Goal: Find contact information: Find contact information

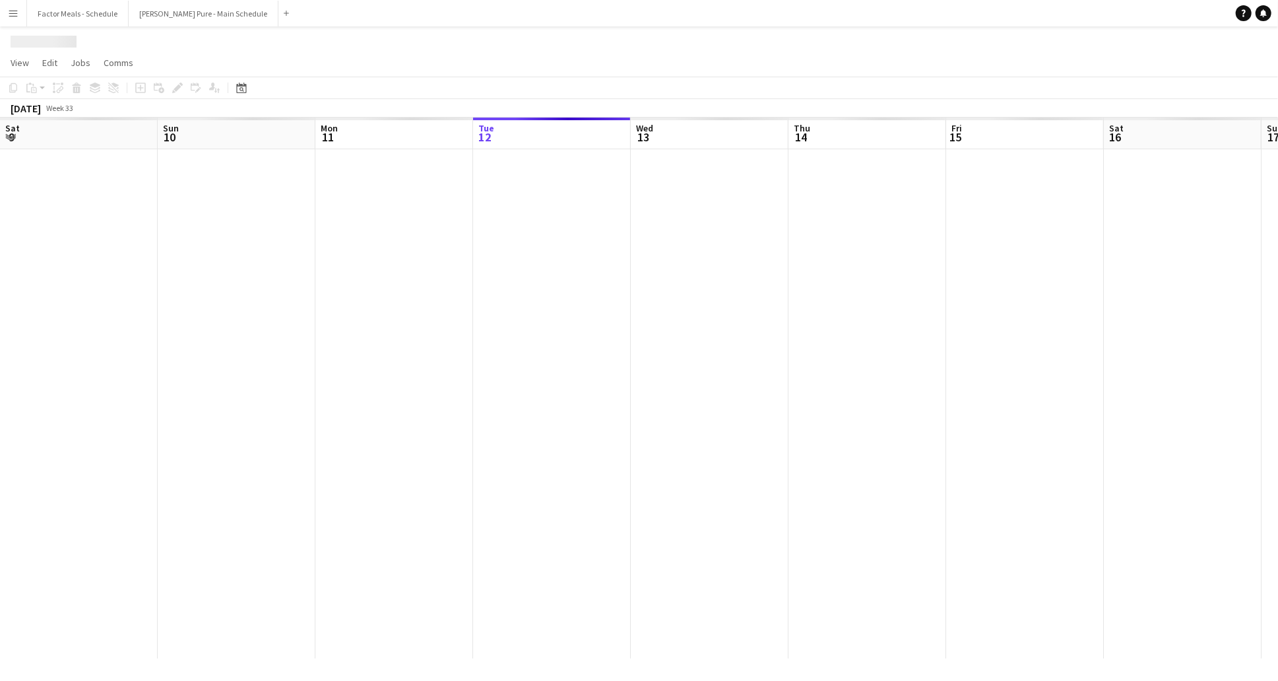
scroll to position [0, 315]
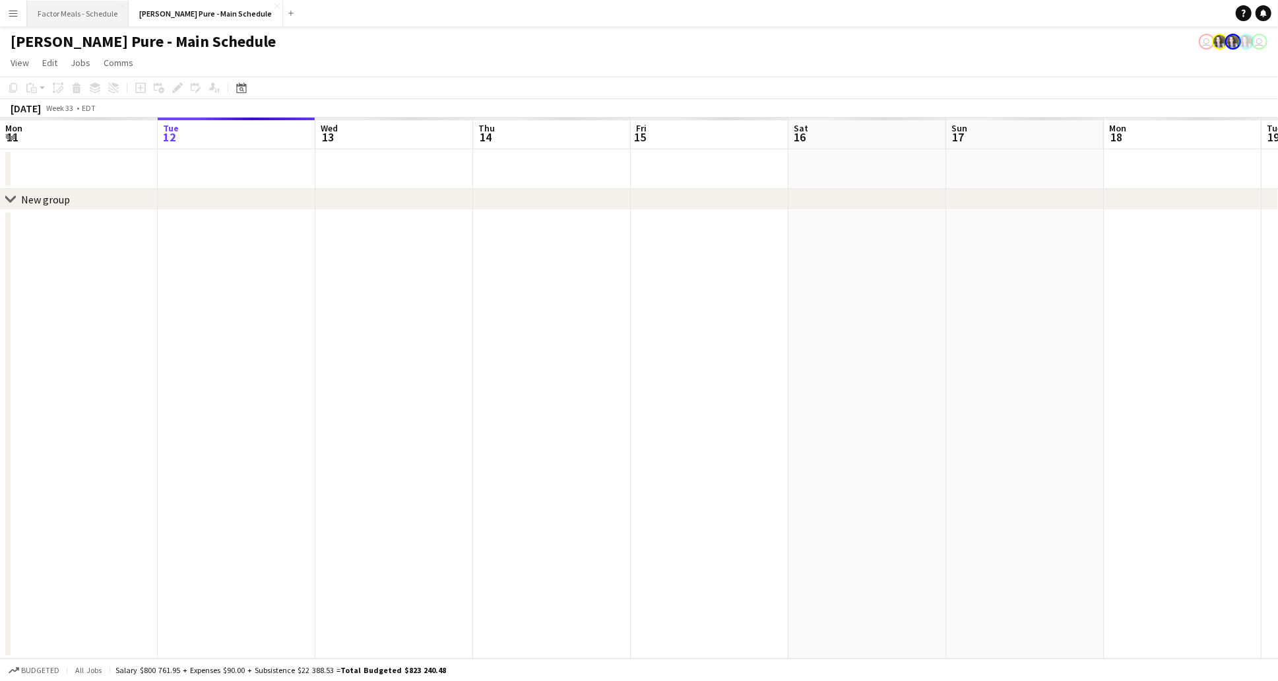
click at [44, 15] on button "Factor Meals - Schedule Close" at bounding box center [78, 14] width 102 height 26
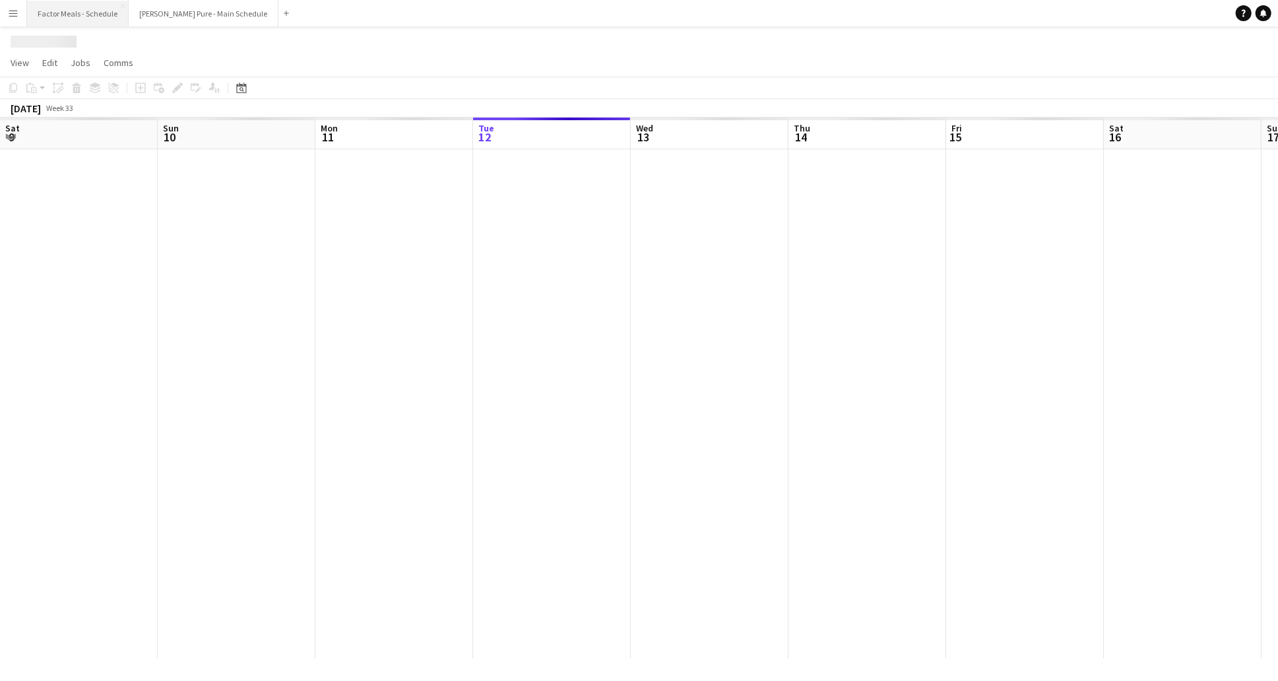
scroll to position [0, 315]
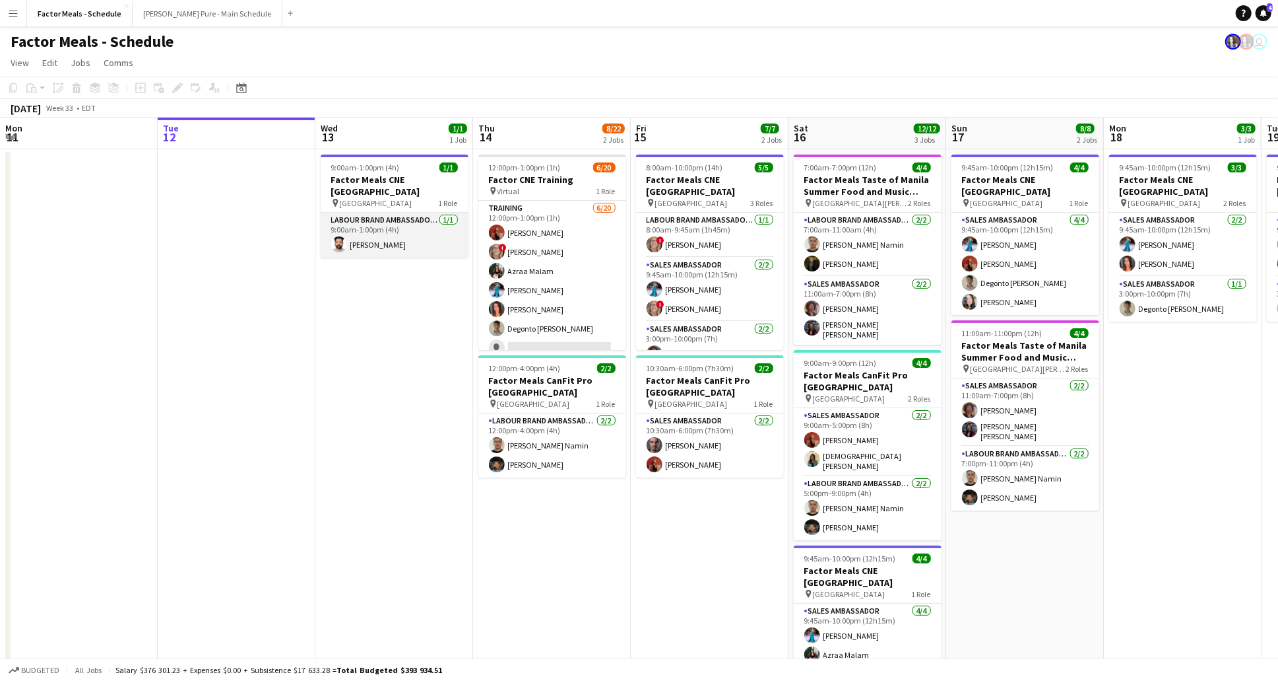
click at [411, 213] on app-card-role "Labour Brand Ambassadors [DATE] 9:00am-1:00pm (4h) [PERSON_NAME]" at bounding box center [395, 235] width 148 height 45
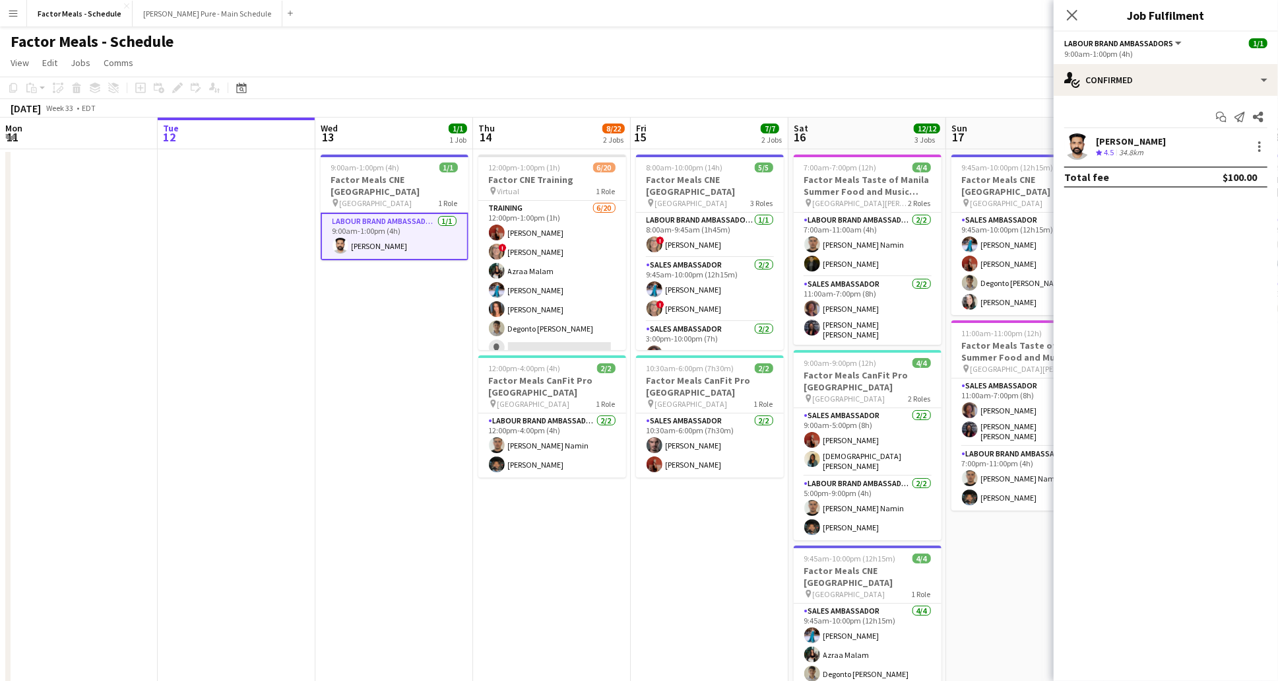
click at [1135, 135] on div "[PERSON_NAME]" at bounding box center [1131, 141] width 70 height 12
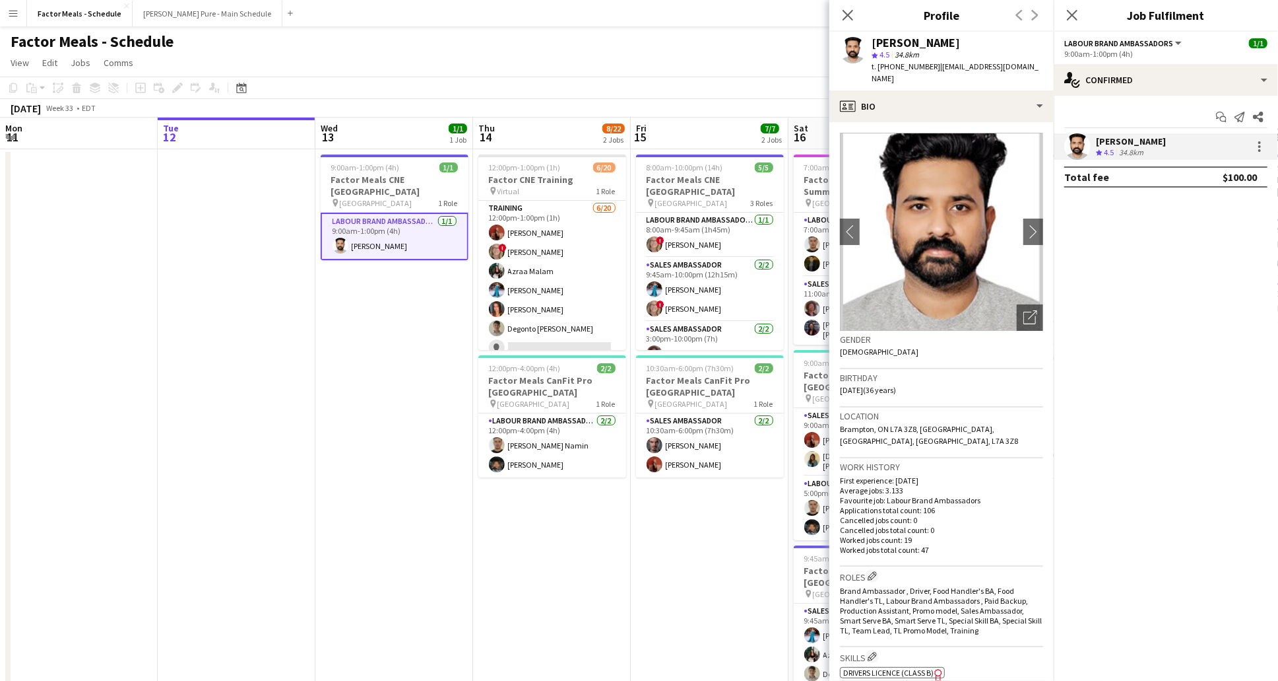
click at [905, 67] on span "t. [PHONE_NUMBER]" at bounding box center [906, 66] width 69 height 10
copy span "14379732348"
click at [846, 18] on icon at bounding box center [848, 15] width 13 height 13
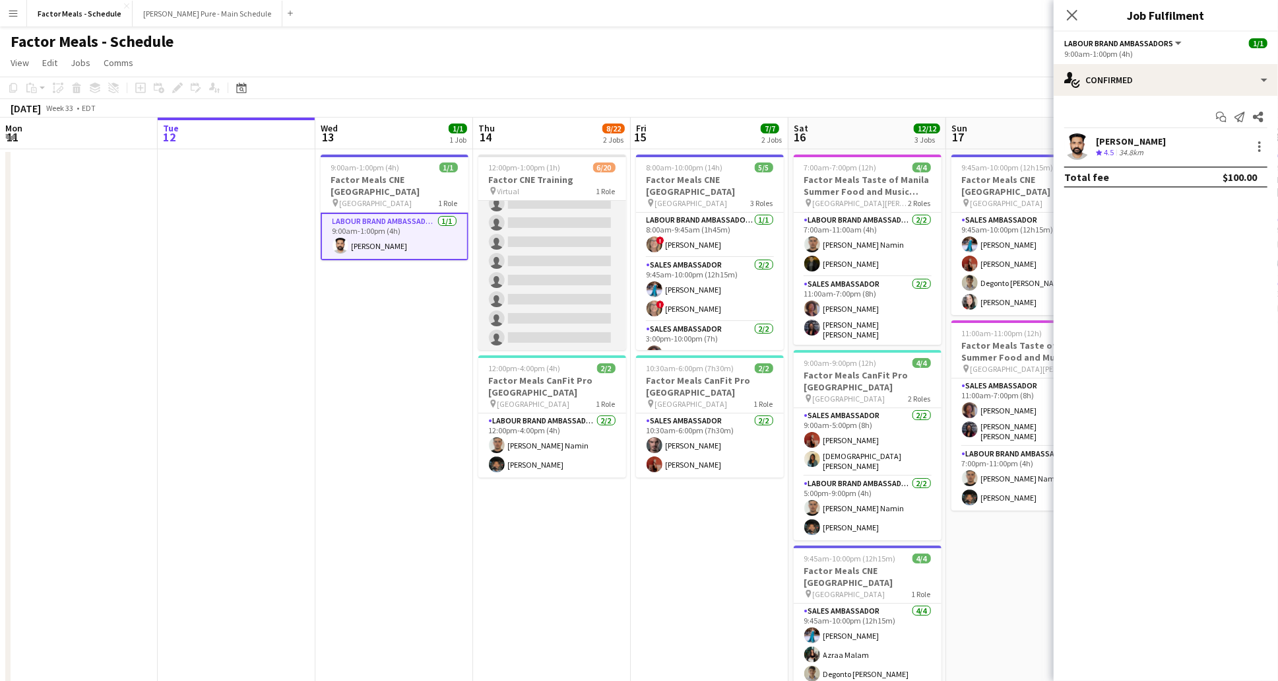
scroll to position [0, 0]
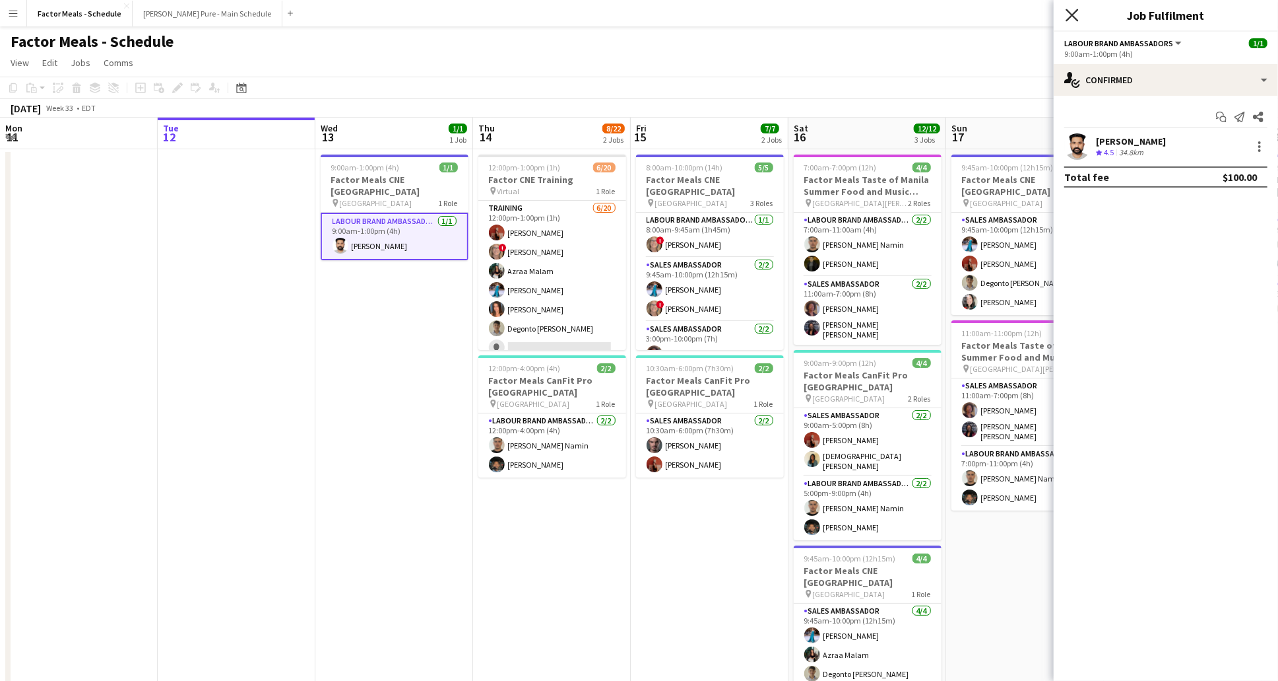
click at [1070, 15] on icon "Close pop-in" at bounding box center [1072, 15] width 13 height 13
